Goal: Check status: Check status

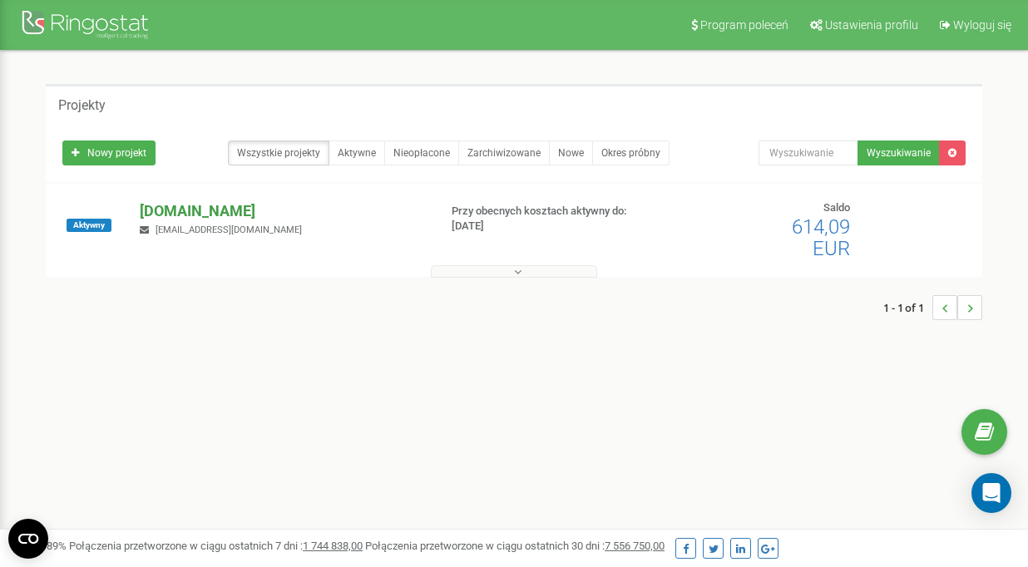
click at [233, 204] on p "[DOMAIN_NAME]" at bounding box center [282, 212] width 285 height 22
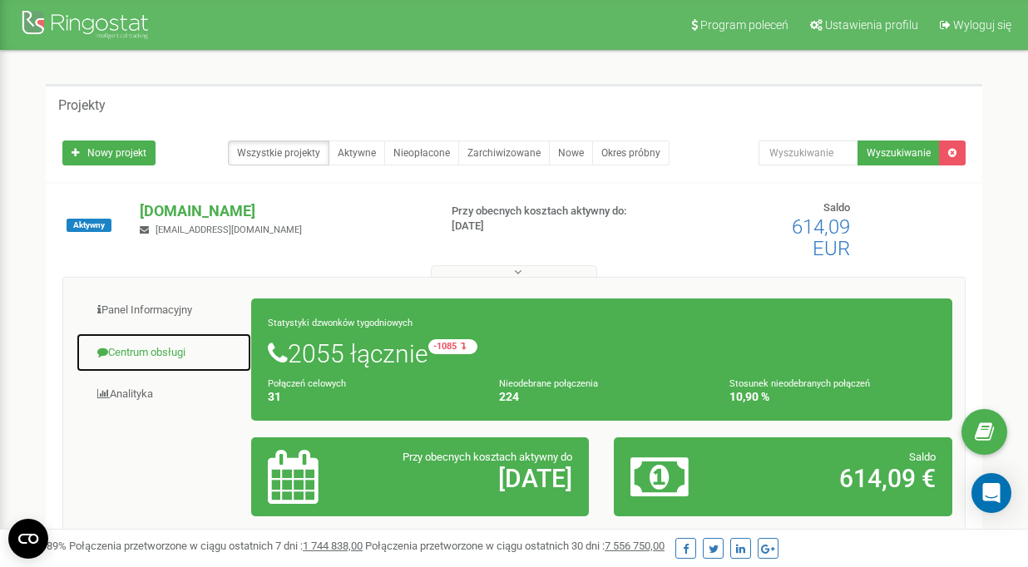
click at [179, 350] on link "Centrum obsługi" at bounding box center [164, 353] width 176 height 41
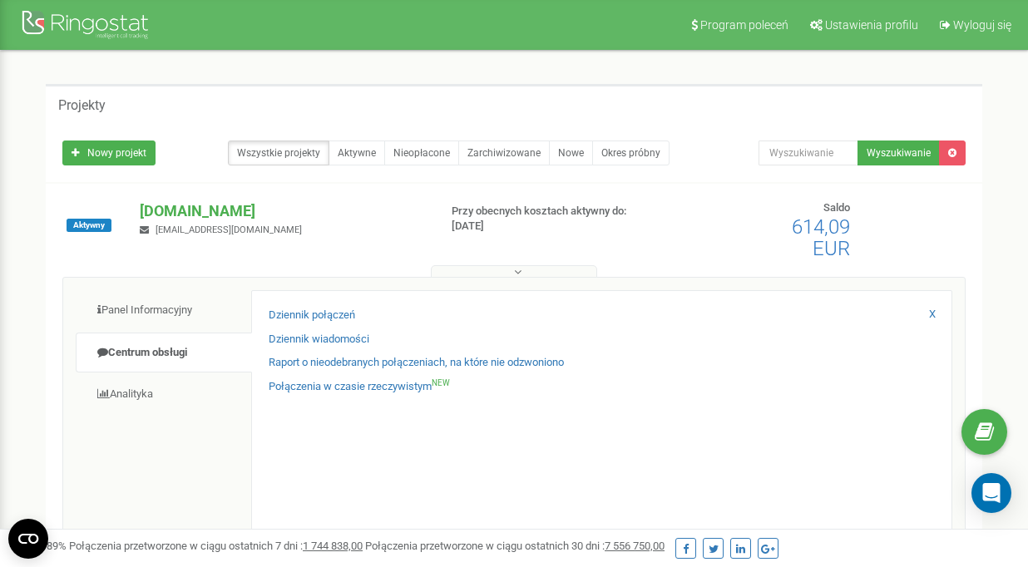
click at [300, 306] on div "Dziennik połączeń Dziennik wiadomości Raport o nieodebranych połączeniach, na k…" at bounding box center [601, 416] width 701 height 252
click at [311, 315] on link "Dziennik połączeń" at bounding box center [312, 316] width 87 height 16
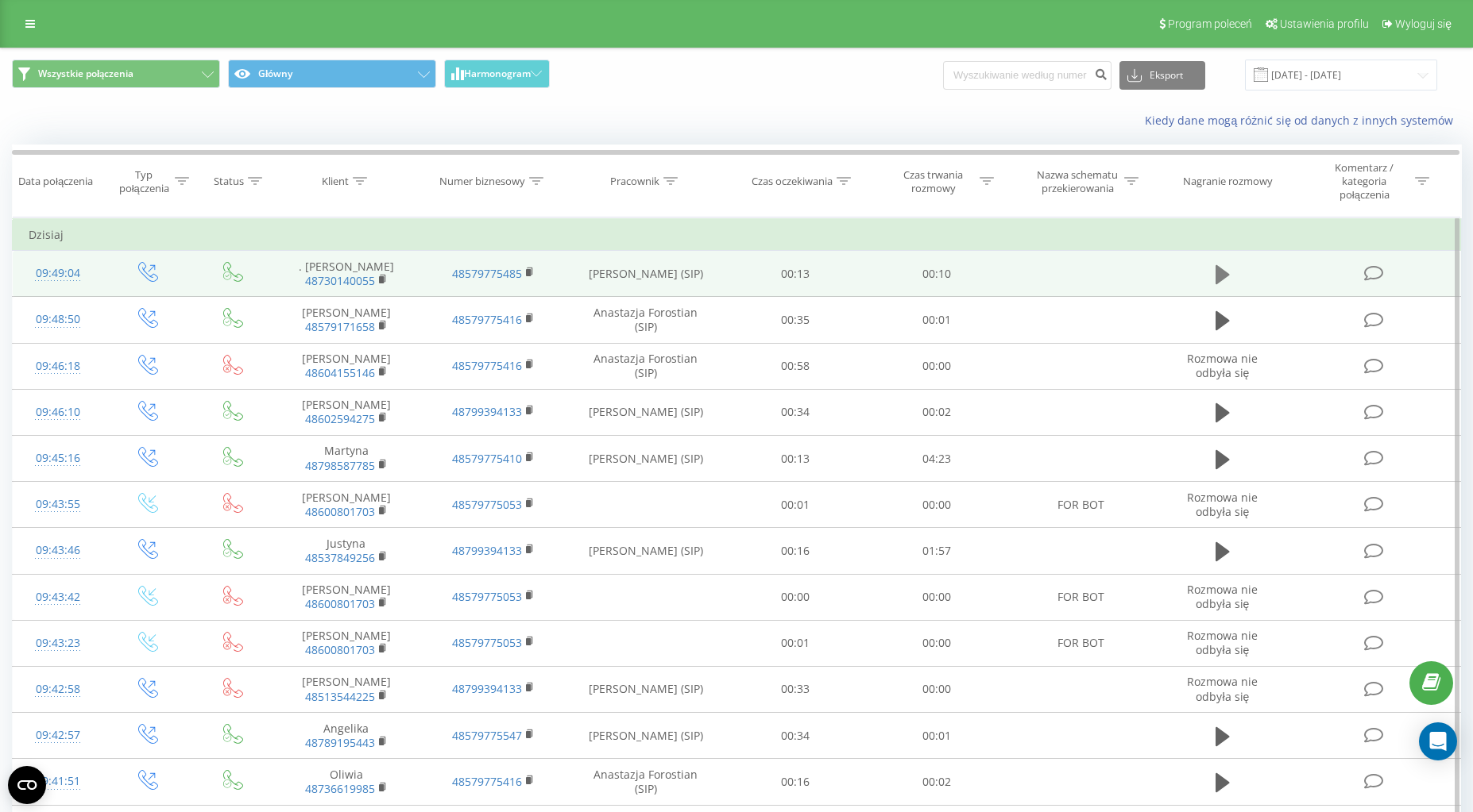
click at [1227, 268] on icon at bounding box center [1222, 274] width 14 height 22
